Goal: Check status

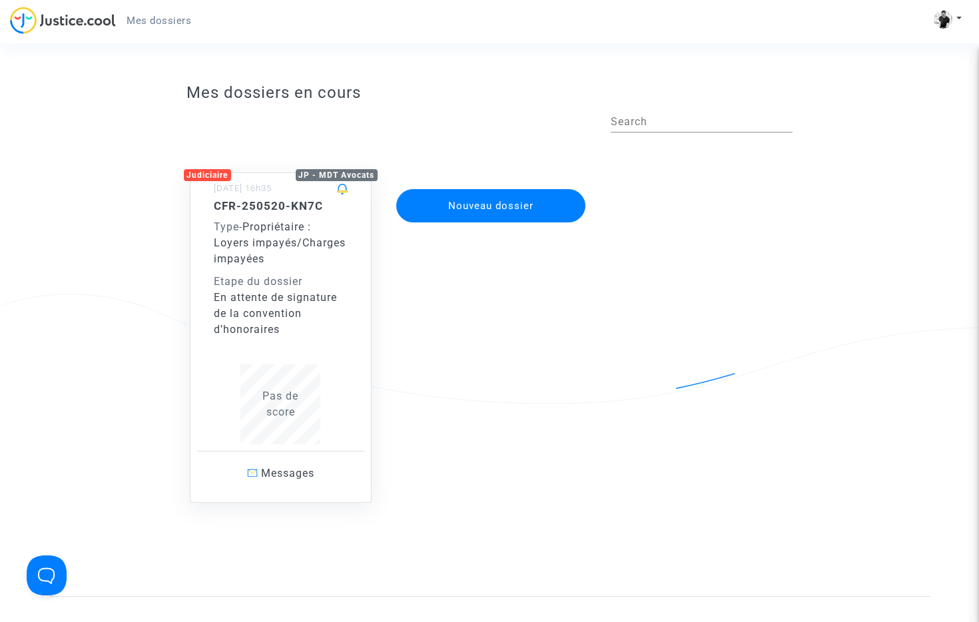
click at [310, 247] on span "Propriétaire : Loyers impayés/Charges impayées" at bounding box center [280, 242] width 132 height 45
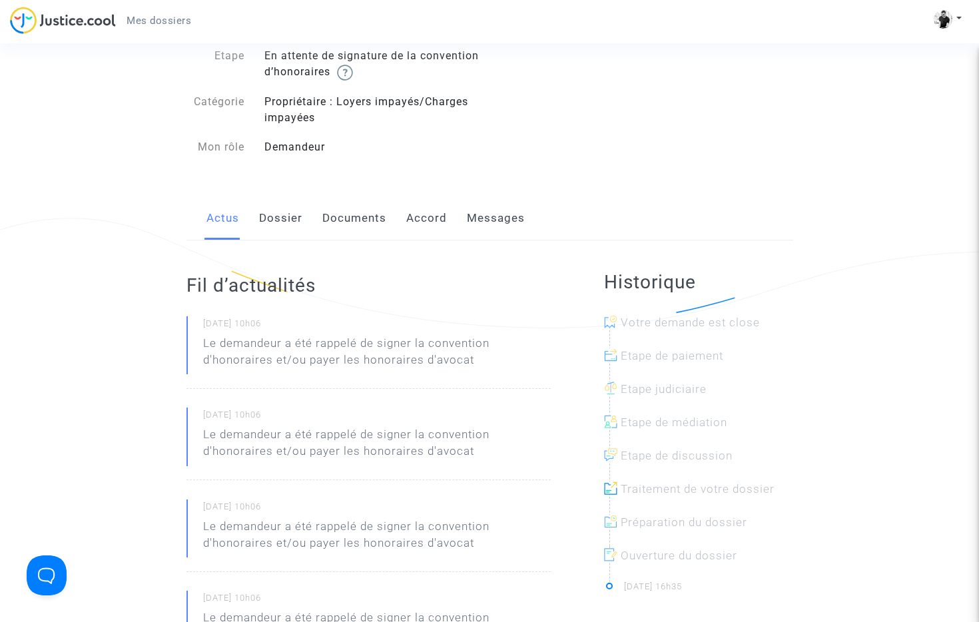
scroll to position [79, 0]
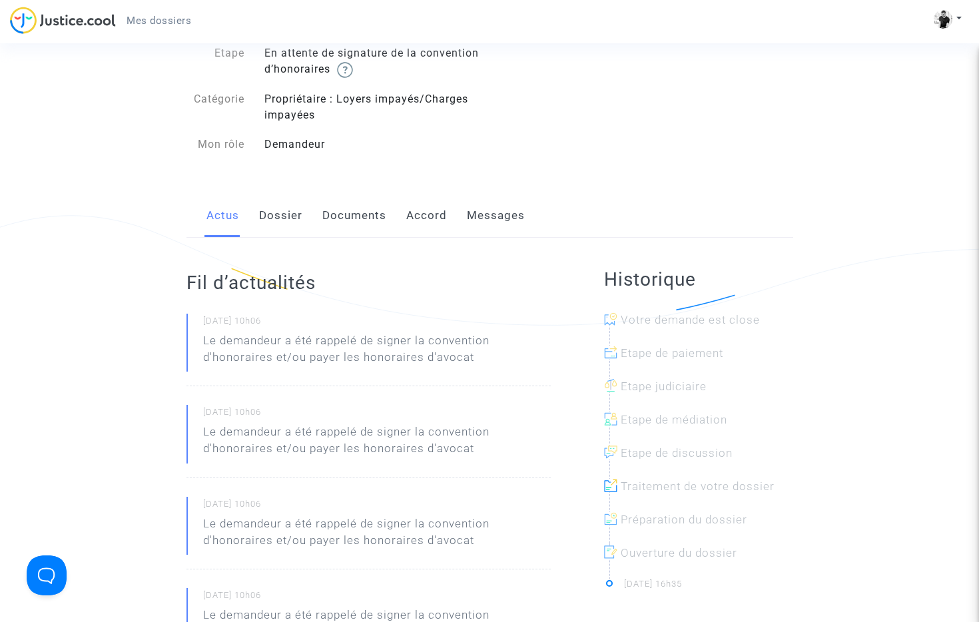
click at [296, 214] on link "Dossier" at bounding box center [280, 216] width 43 height 44
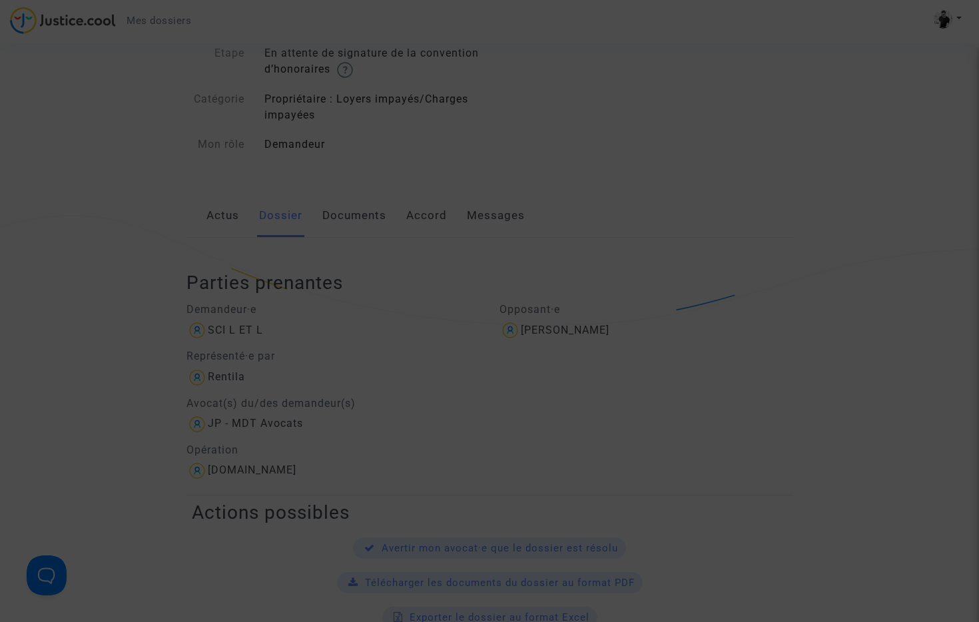
click at [368, 208] on div at bounding box center [489, 311] width 979 height 622
